Goal: Information Seeking & Learning: Learn about a topic

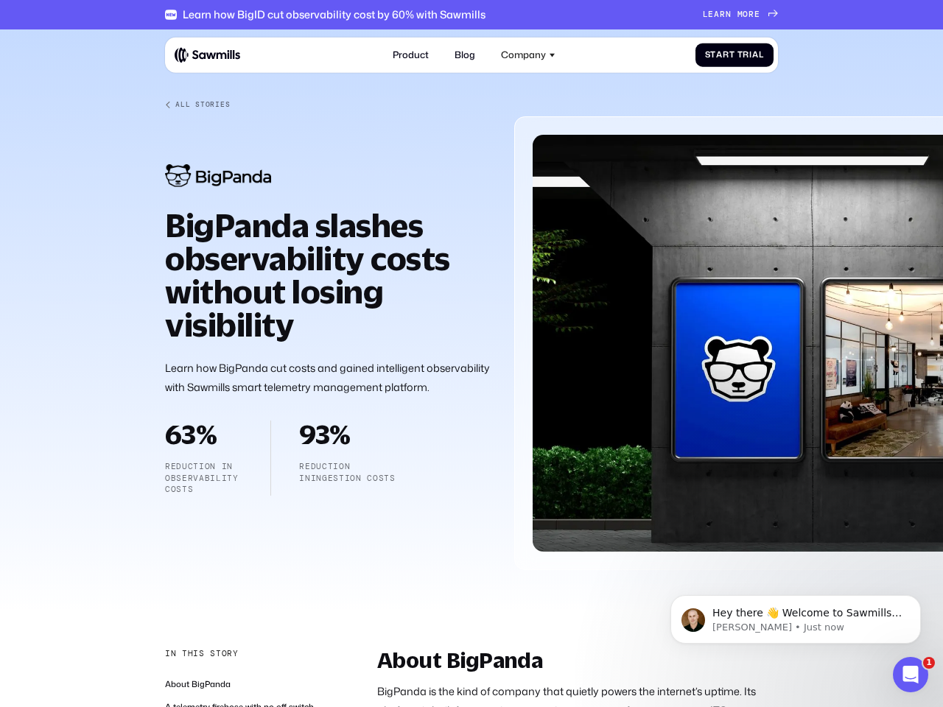
click at [528, 55] on div "Company" at bounding box center [523, 54] width 45 height 11
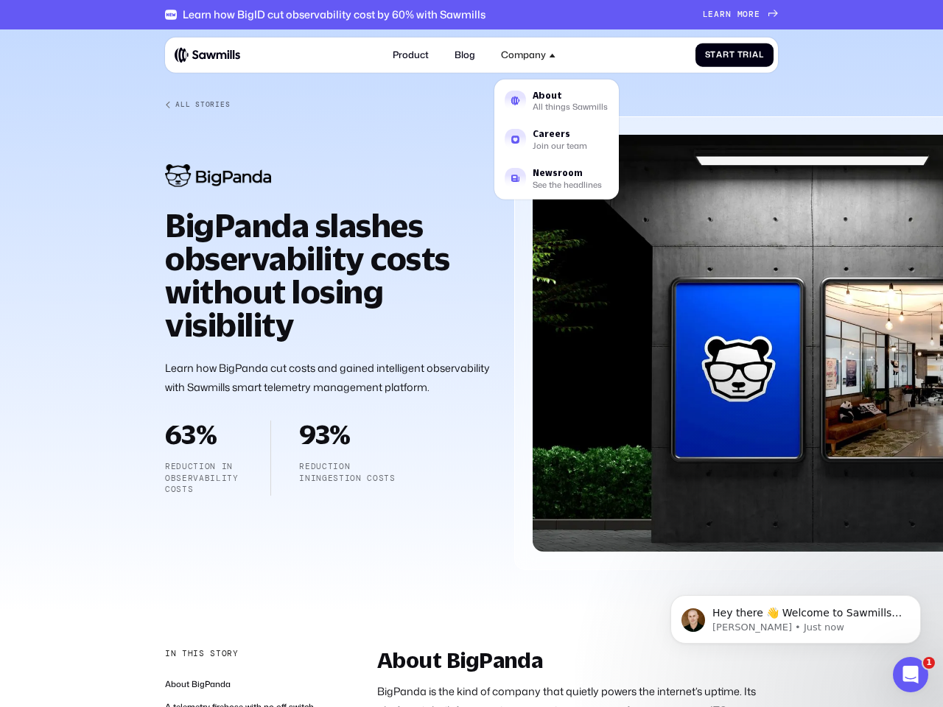
click at [200, 654] on div "In this story" at bounding box center [202, 654] width 74 height 12
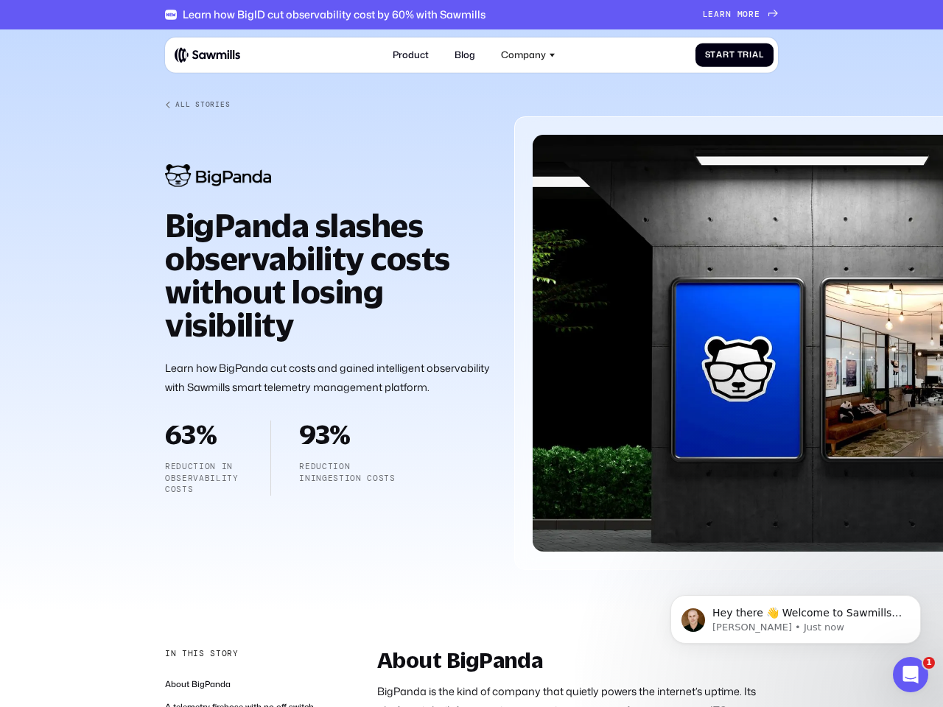
click at [796, 620] on p "Hey there 👋 Welcome to Sawmills. The smart telemetry management platform that s…" at bounding box center [807, 613] width 190 height 15
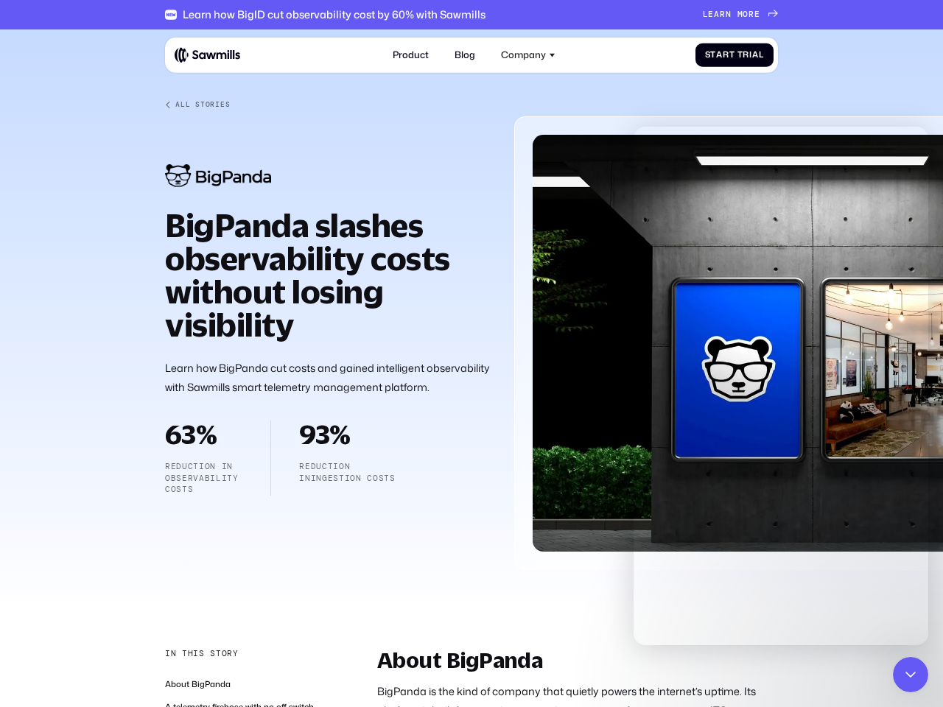
click at [911, 675] on icon "Close Intercom Messenger" at bounding box center [911, 675] width 18 height 18
